Goal: Information Seeking & Learning: Check status

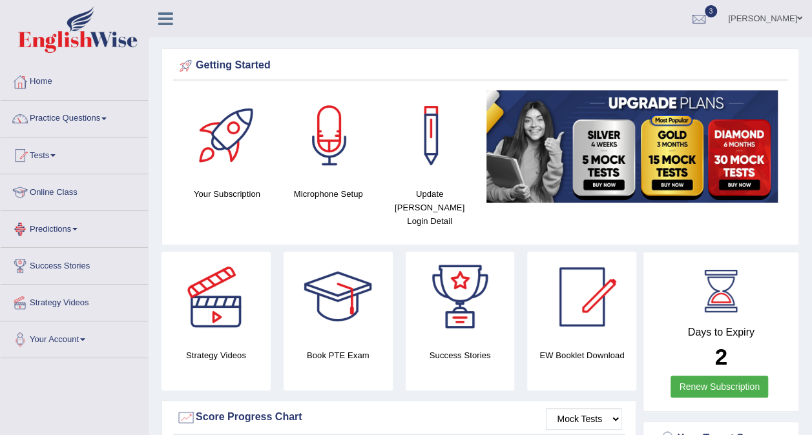
click at [57, 195] on link "Online Class" at bounding box center [74, 190] width 147 height 32
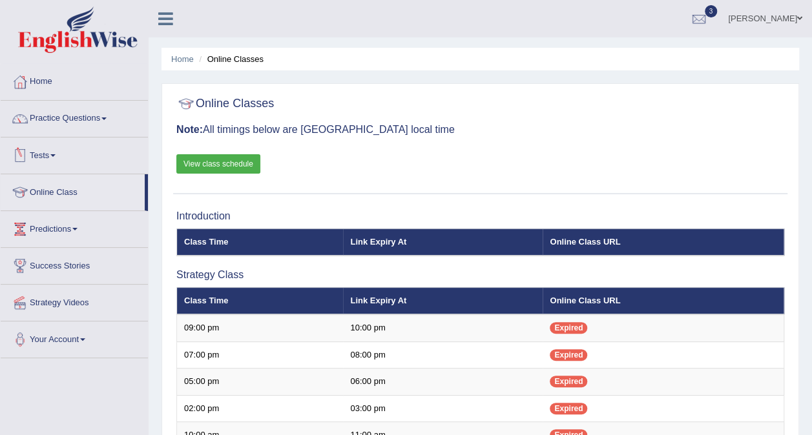
click at [218, 156] on link "View class schedule" at bounding box center [218, 163] width 84 height 19
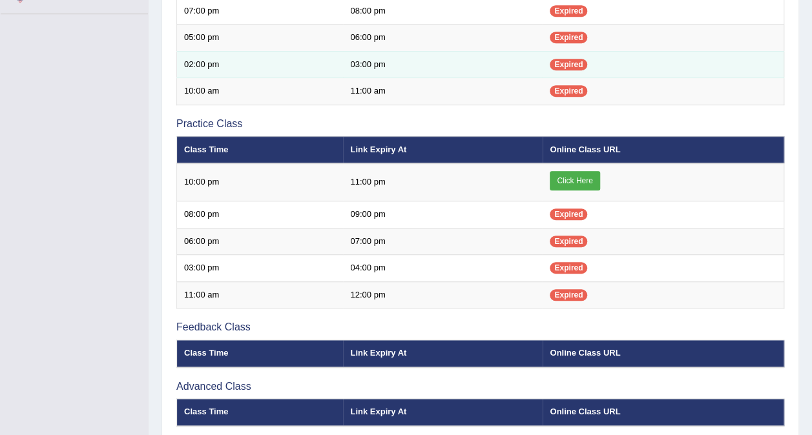
scroll to position [347, 0]
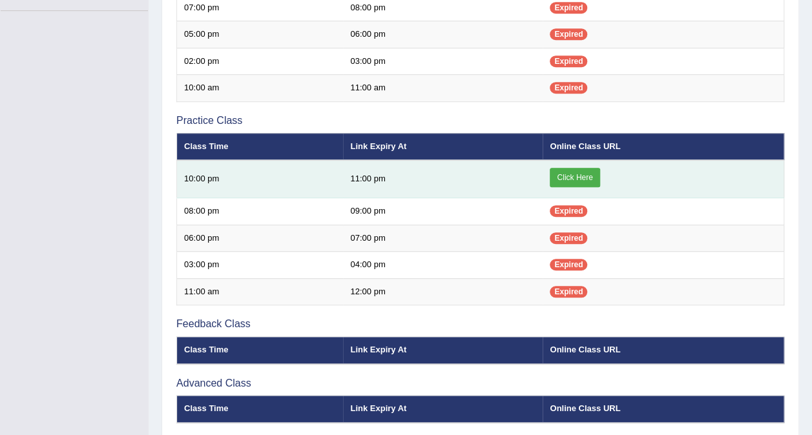
click at [580, 173] on link "Click Here" at bounding box center [575, 177] width 50 height 19
click at [588, 174] on link "Click Here" at bounding box center [575, 177] width 50 height 19
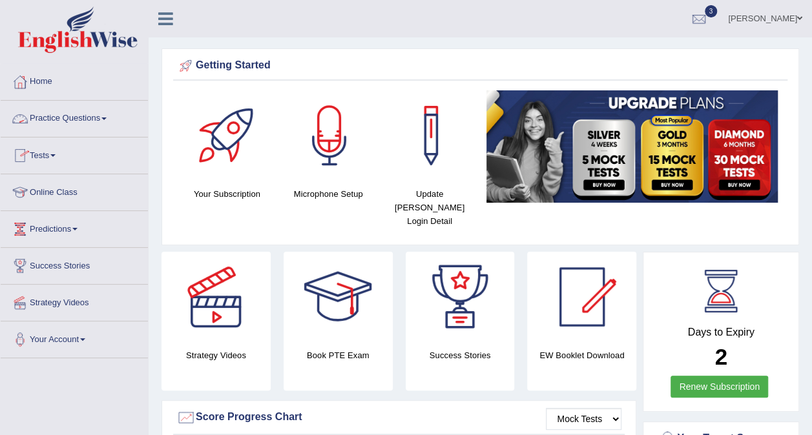
click at [45, 156] on link "Tests" at bounding box center [74, 154] width 147 height 32
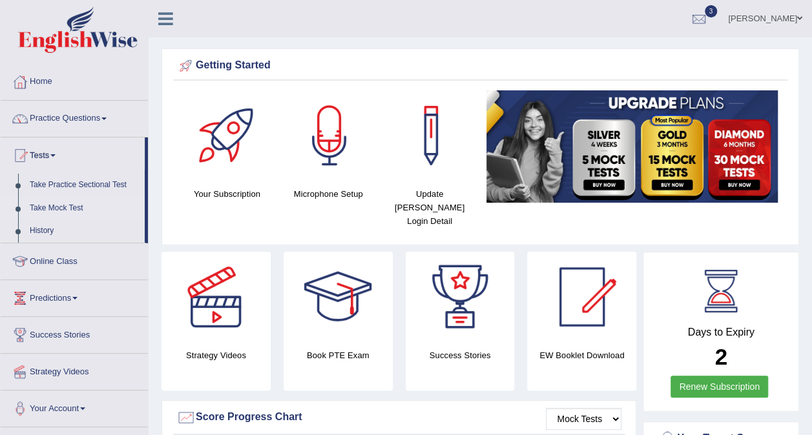
click at [67, 211] on link "Take Mock Test" at bounding box center [84, 208] width 121 height 23
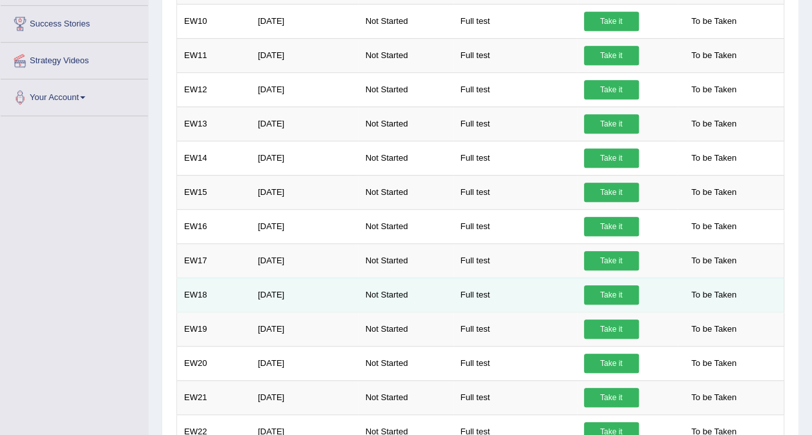
scroll to position [289, 0]
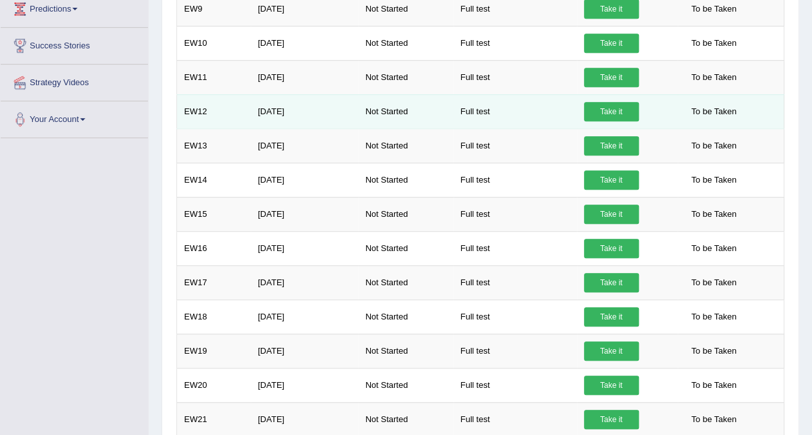
click at [597, 106] on link "Take it" at bounding box center [611, 111] width 55 height 19
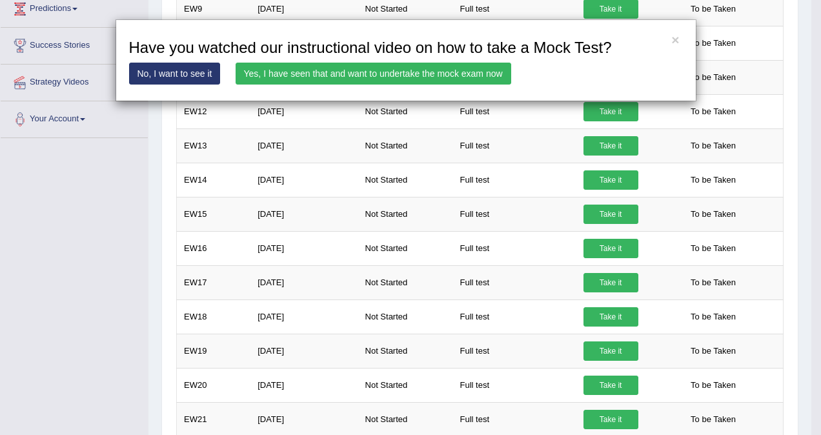
click at [89, 116] on div "× Have you watched our instructional video on how to take a Mock Test? No, I wa…" at bounding box center [410, 217] width 821 height 435
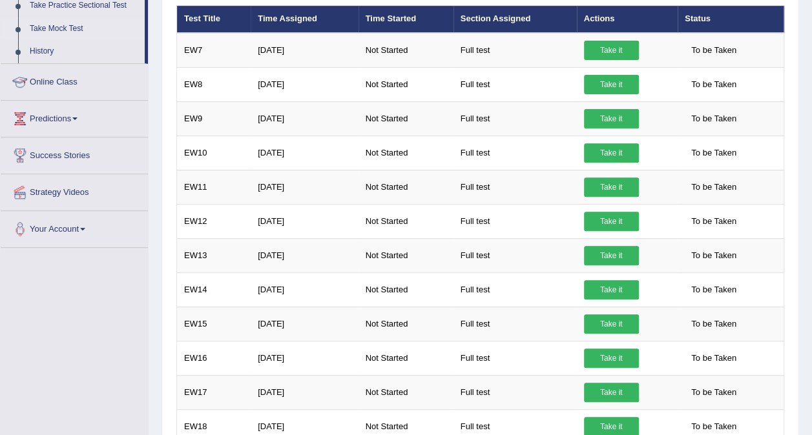
scroll to position [178, 0]
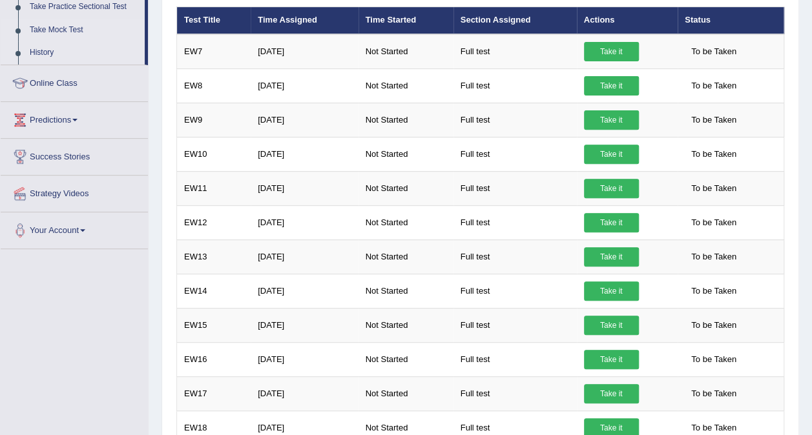
click at [41, 49] on link "History" at bounding box center [84, 52] width 121 height 23
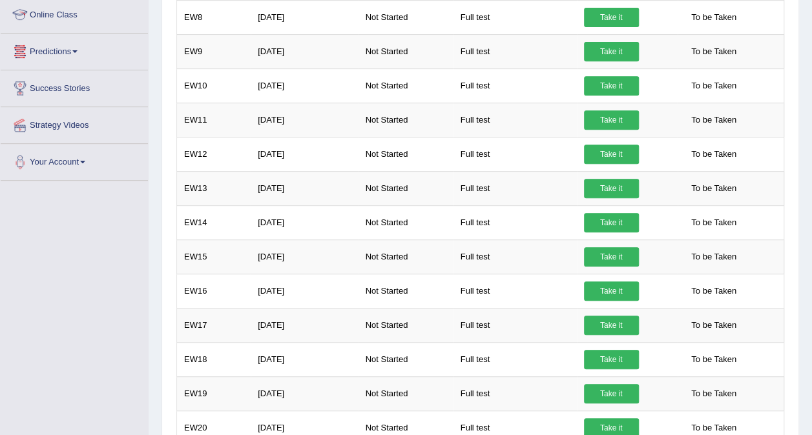
scroll to position [247, 0]
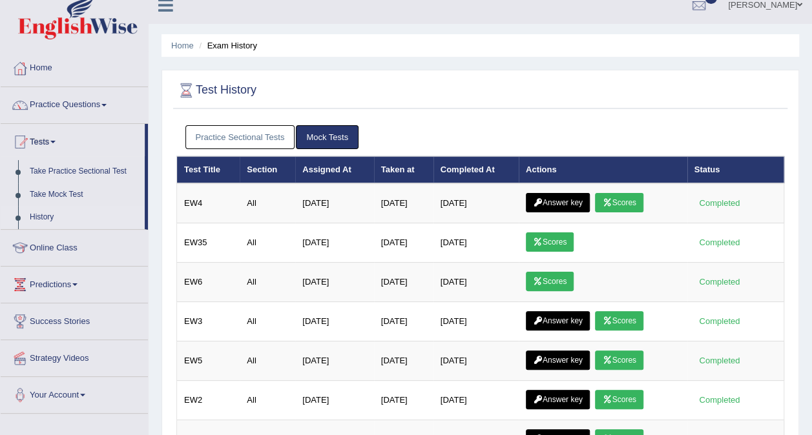
scroll to position [1, 0]
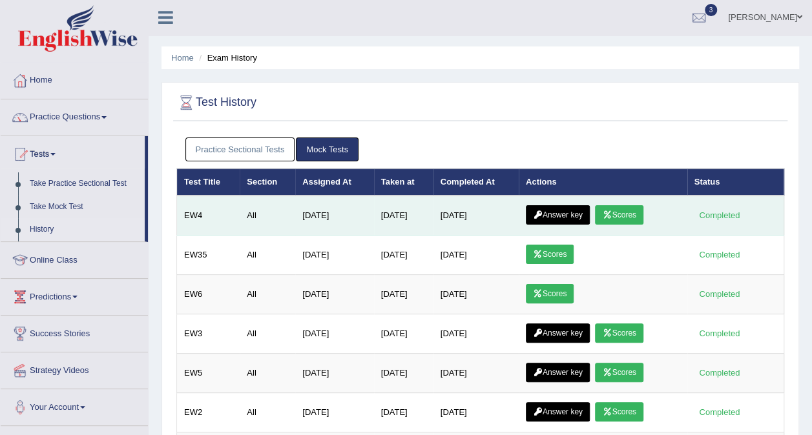
click at [558, 209] on link "Answer key" at bounding box center [558, 214] width 64 height 19
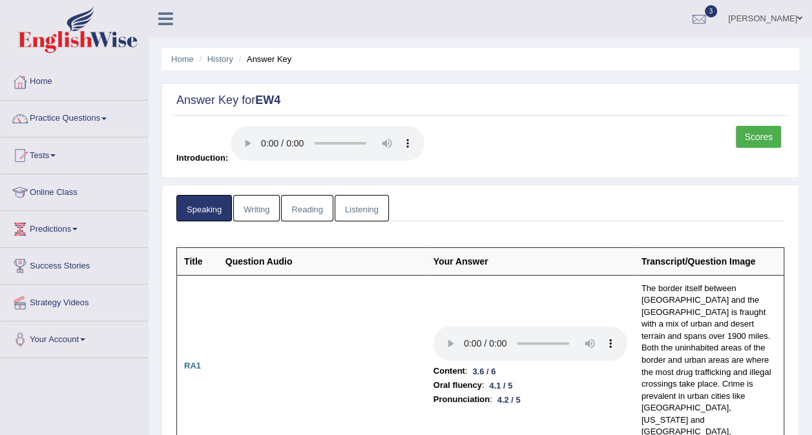
click at [761, 138] on link "Scores" at bounding box center [758, 137] width 45 height 22
